Goal: Browse casually: Explore the website without a specific task or goal

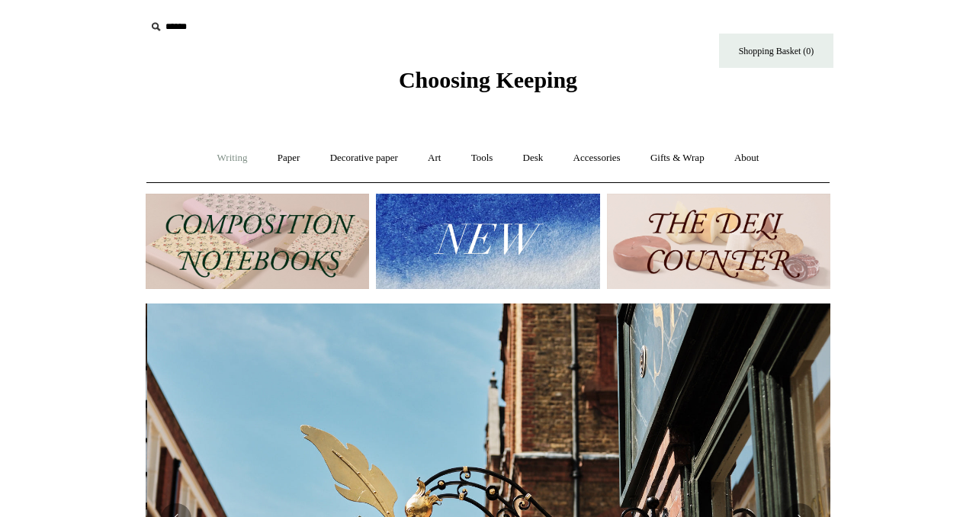
scroll to position [0, 685]
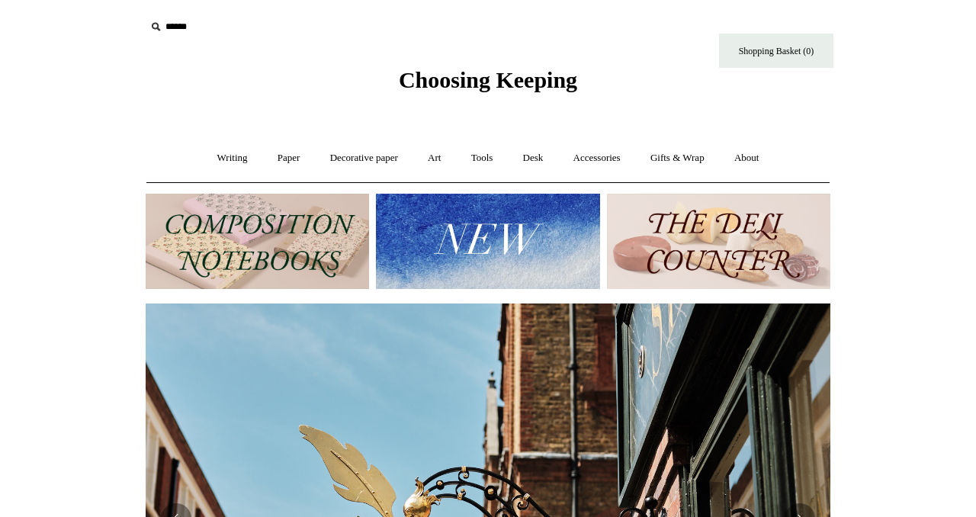
click at [720, 268] on img at bounding box center [718, 241] width 223 height 95
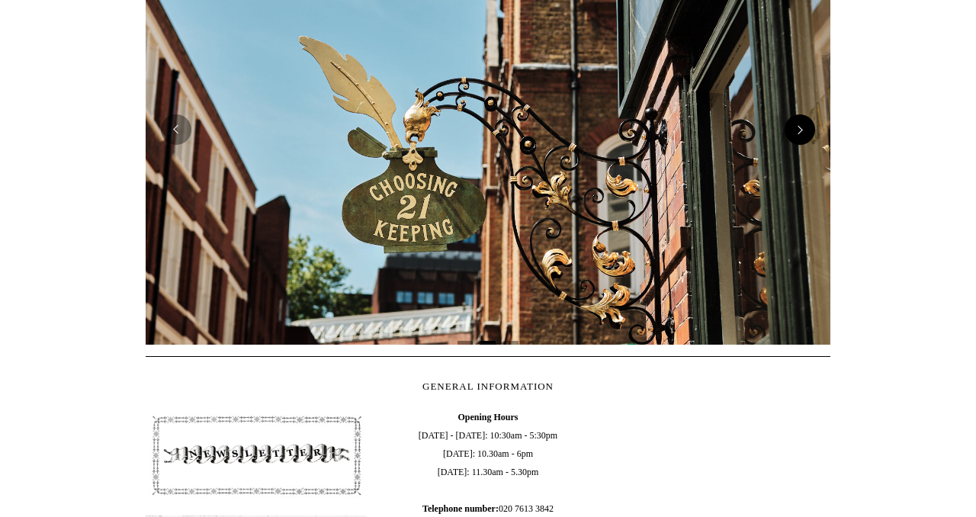
click at [797, 135] on button "Next" at bounding box center [799, 129] width 30 height 30
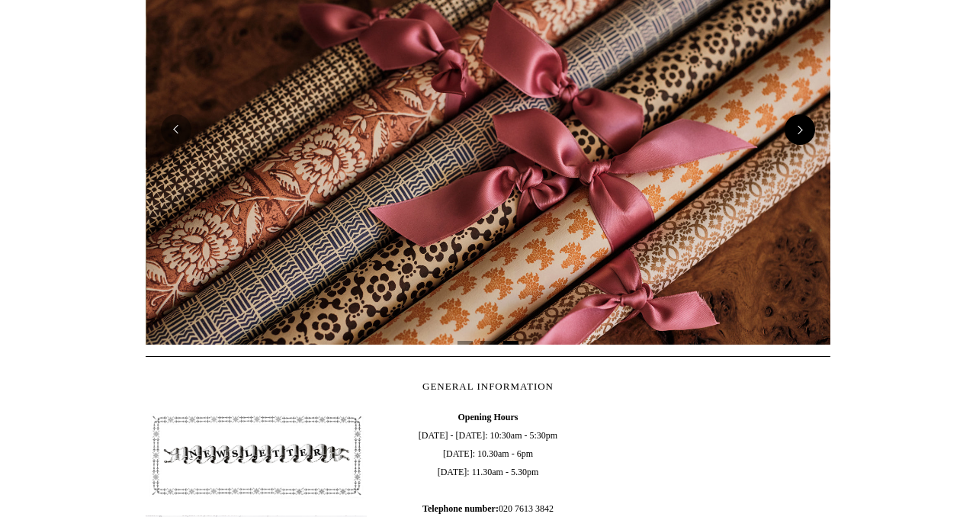
scroll to position [0, 1369]
click at [797, 135] on button "Next" at bounding box center [799, 129] width 30 height 30
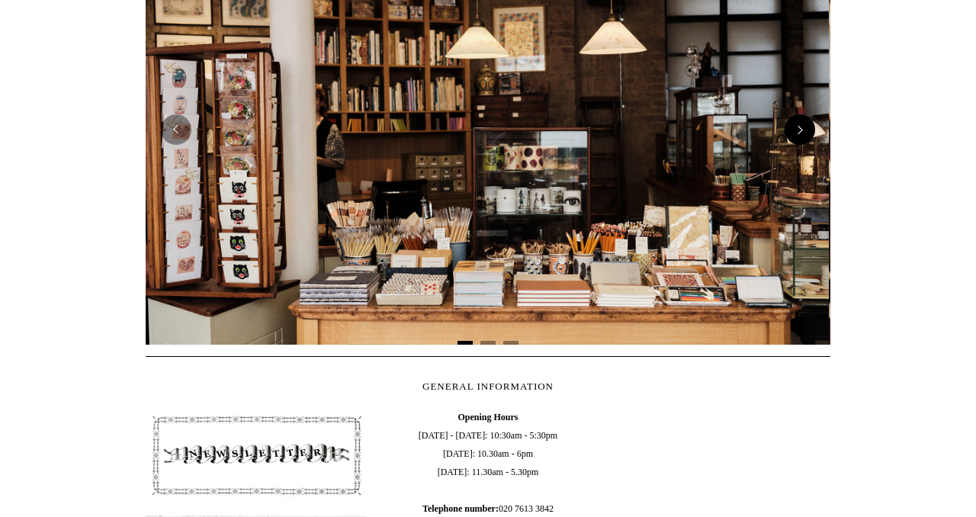
scroll to position [0, 0]
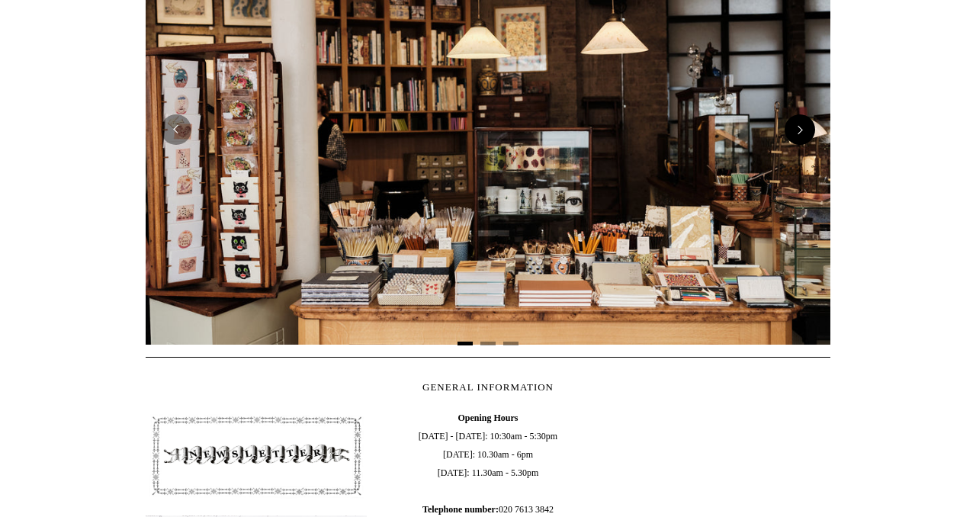
click at [800, 131] on button "Next" at bounding box center [799, 129] width 30 height 30
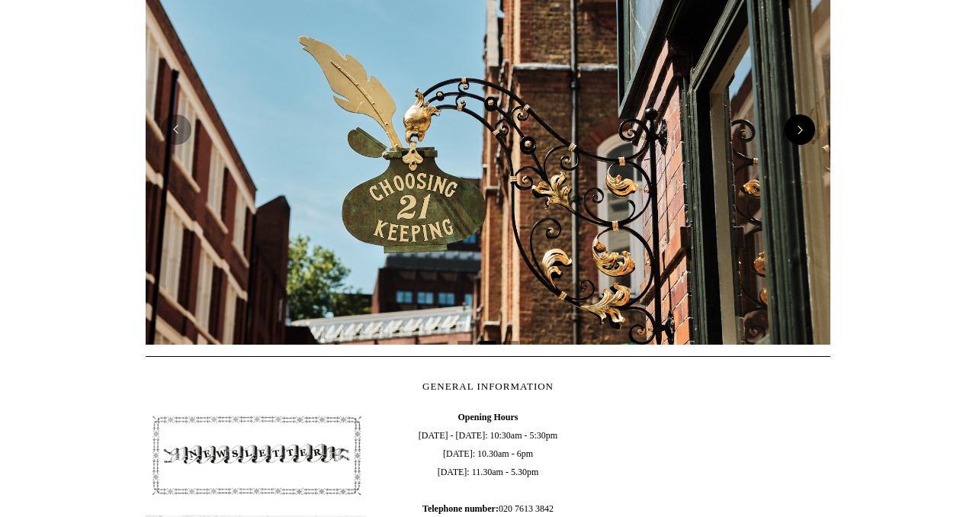
click at [800, 131] on button "Next" at bounding box center [799, 129] width 30 height 30
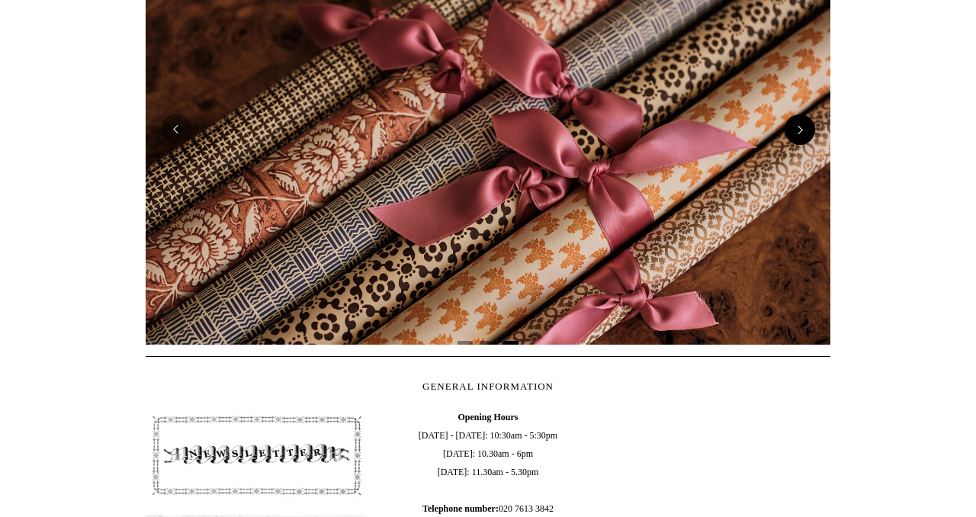
click at [800, 131] on button "Next" at bounding box center [799, 129] width 30 height 30
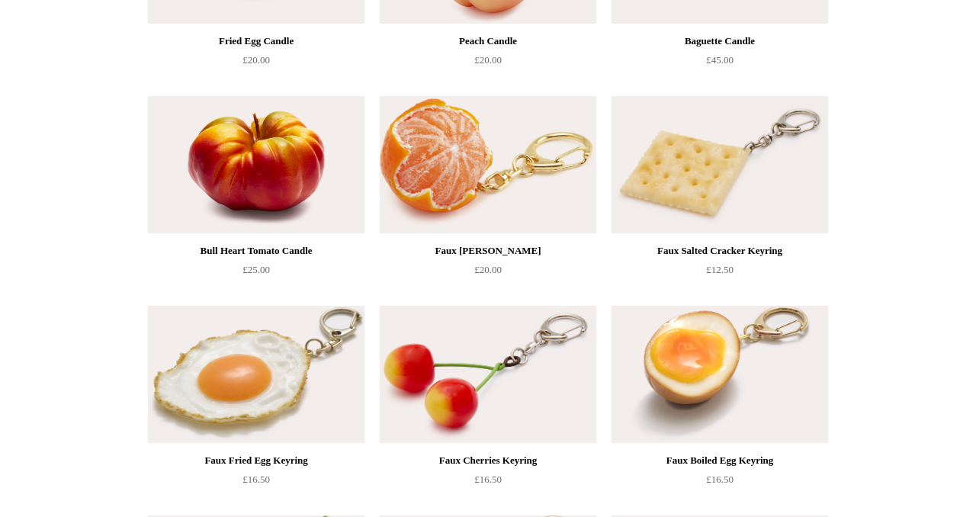
scroll to position [527, 0]
